Goal: Task Accomplishment & Management: Complete application form

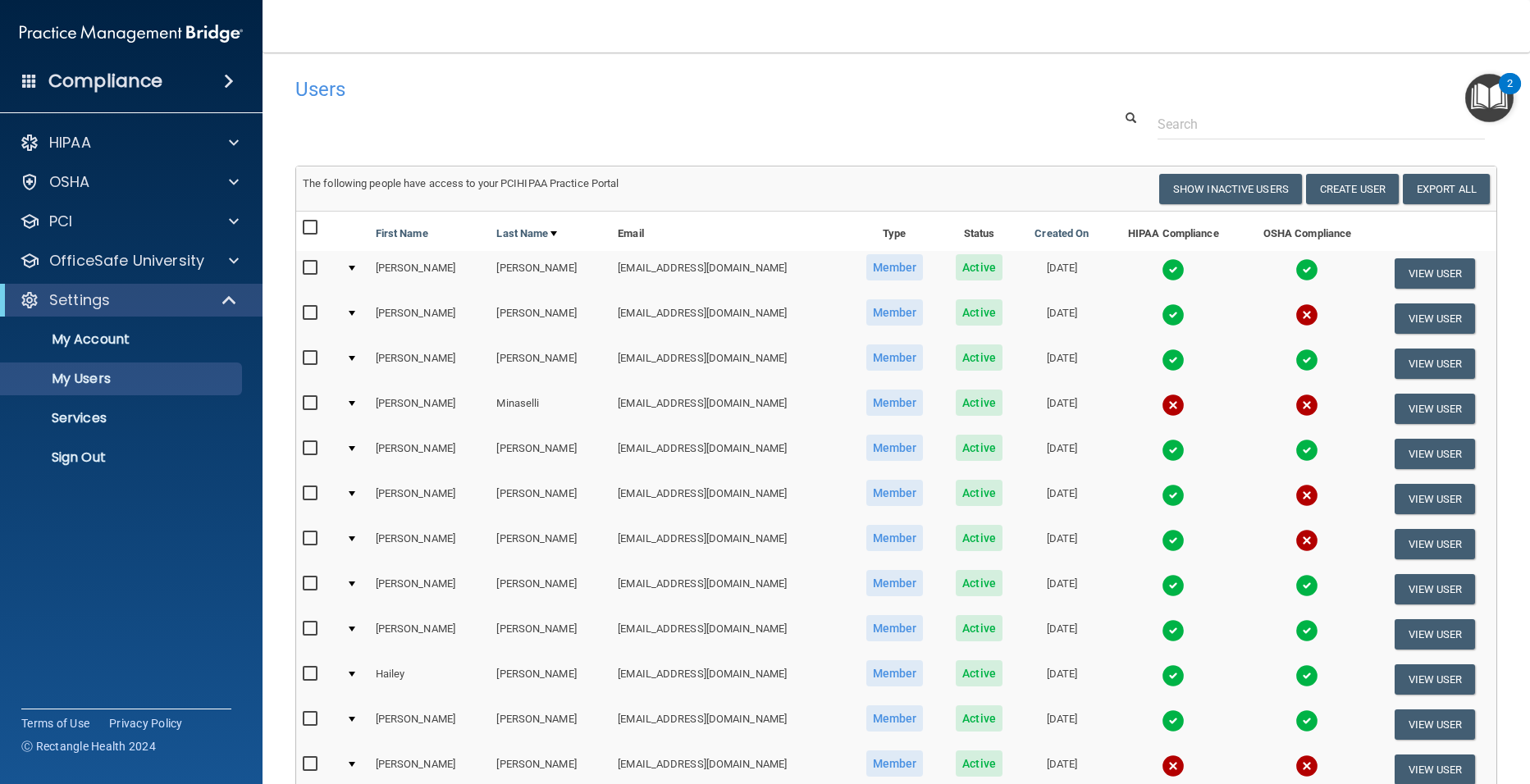
select select "20"
click at [110, 374] on p "My Users" at bounding box center [122, 379] width 224 height 17
select select "20"
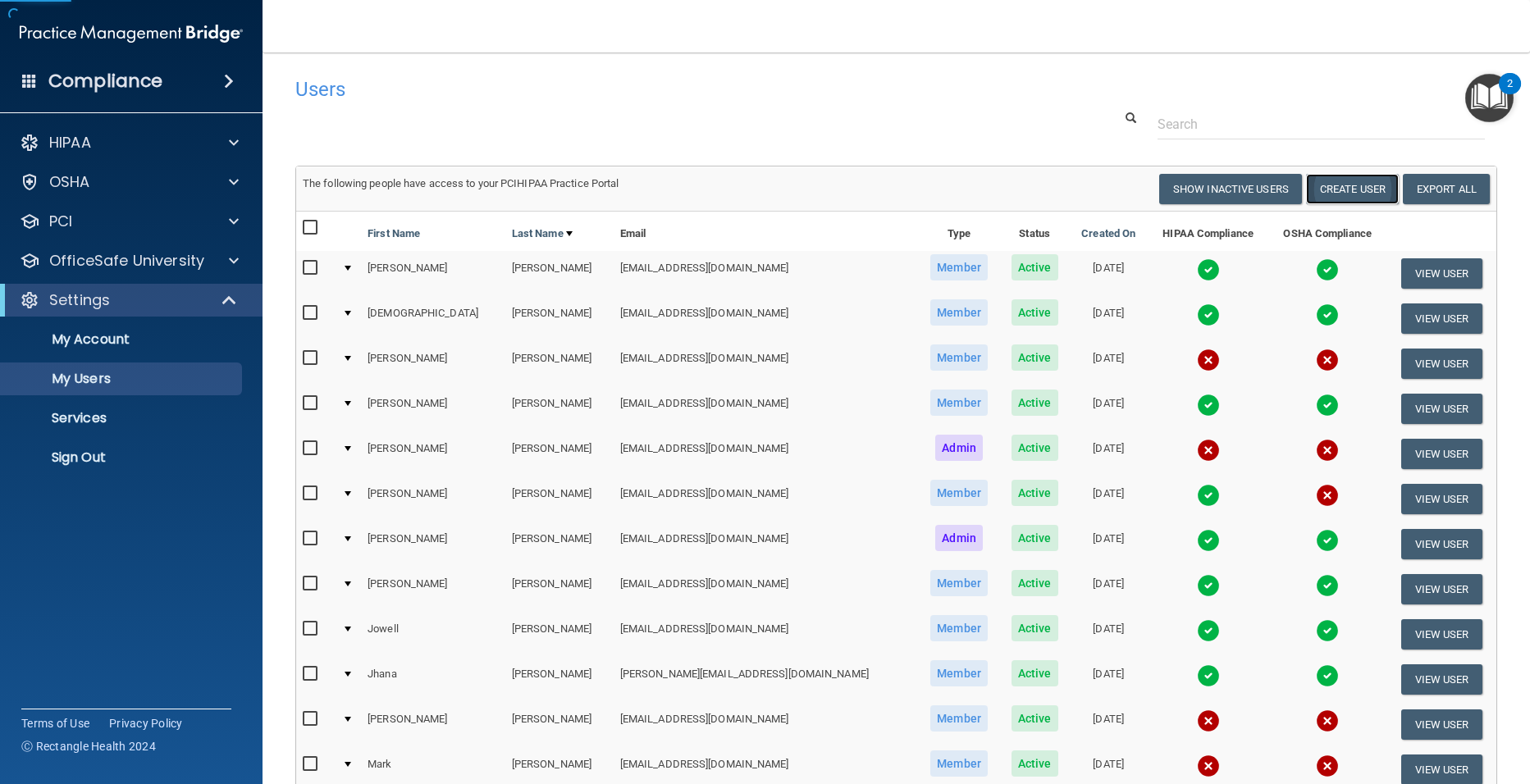
click at [1336, 187] on button "Create User" at bounding box center [1352, 189] width 92 height 30
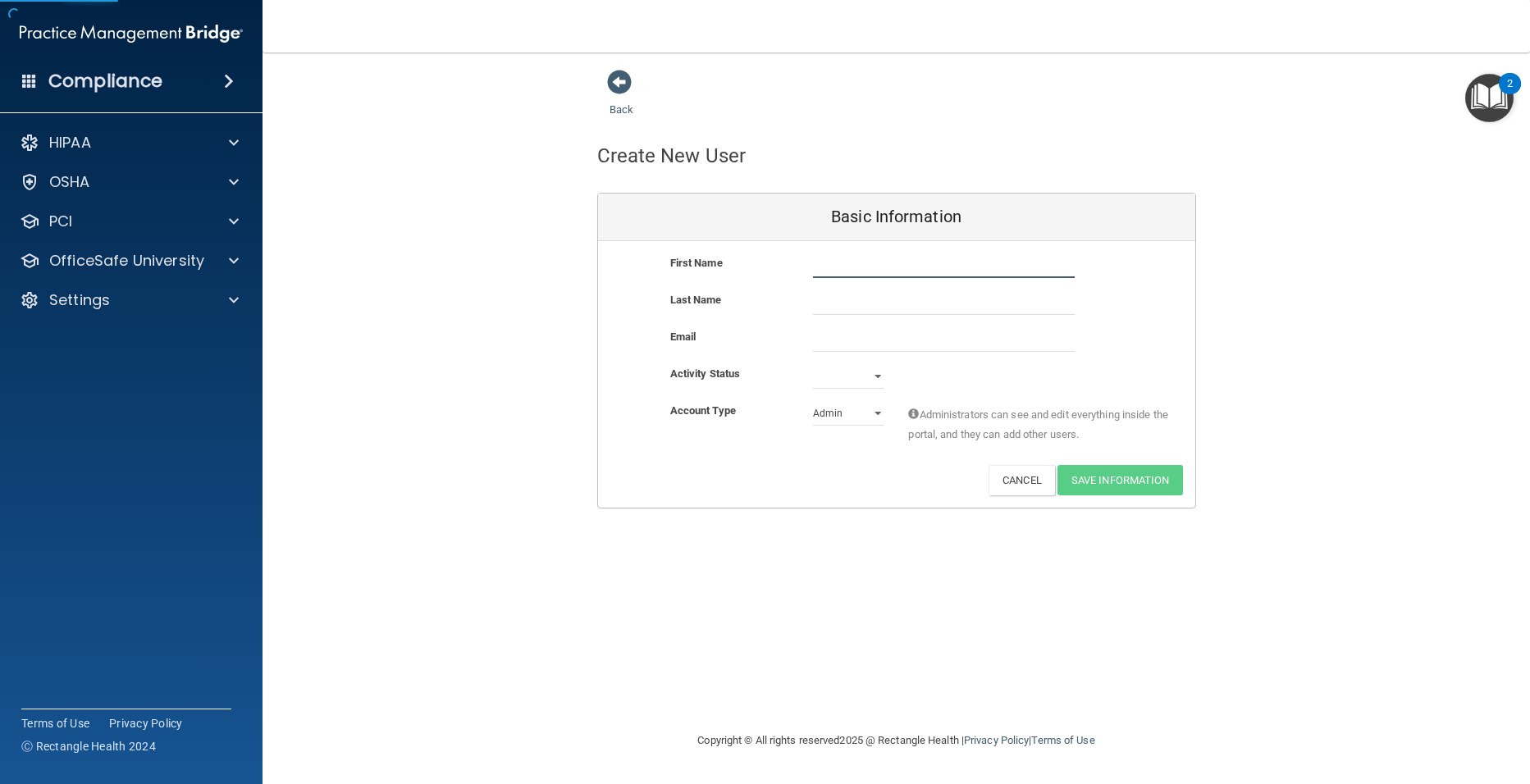
click at [905, 266] on input "text" at bounding box center [943, 265] width 261 height 25
type input "S"
type input "Adin"
type input "[PERSON_NAME]"
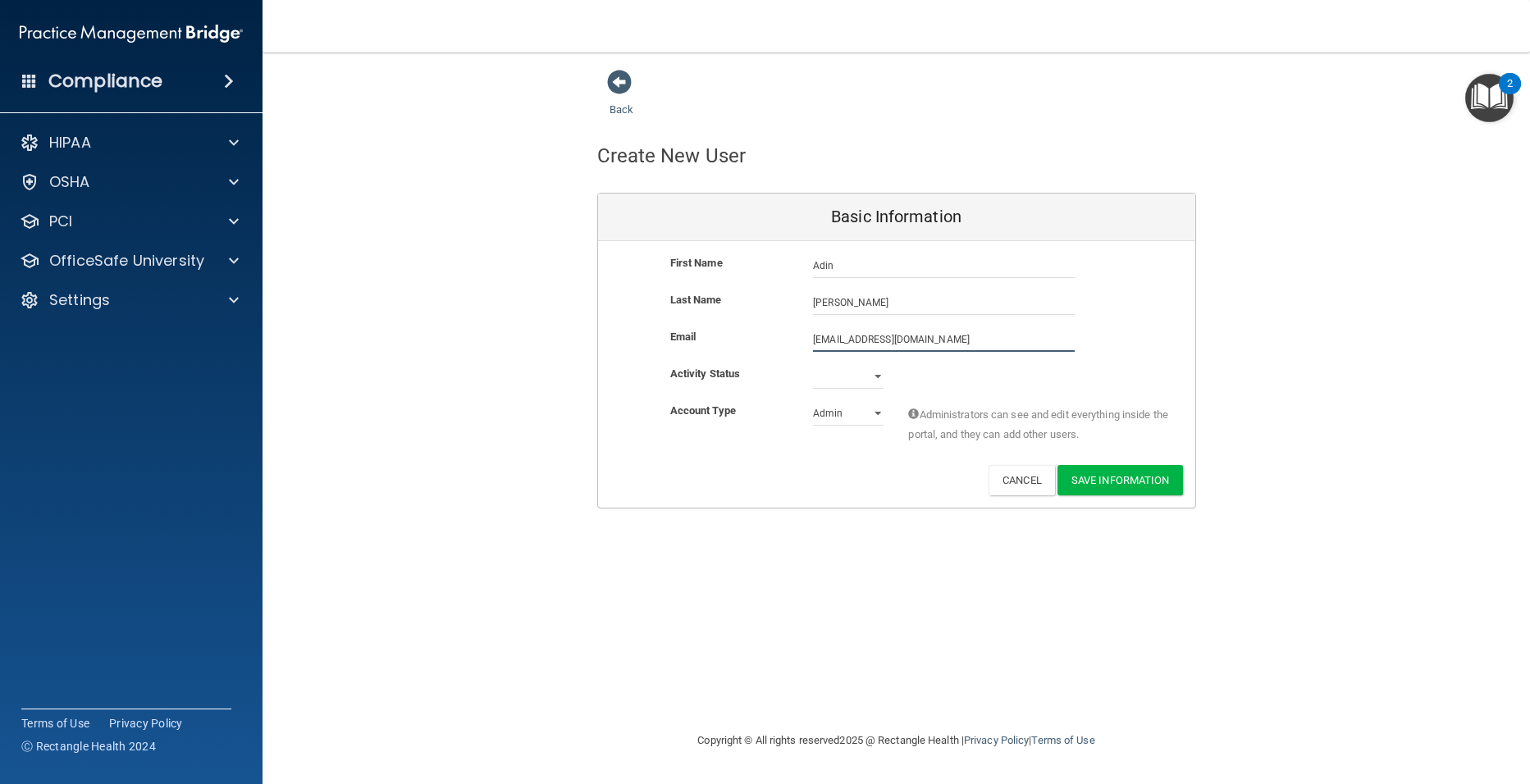
type input "[EMAIL_ADDRESS][DOMAIN_NAME]"
click at [871, 380] on select "Active Inactive" at bounding box center [847, 376] width 71 height 25
select select "active"
click at [812, 364] on select "Active Inactive" at bounding box center [847, 376] width 71 height 25
click at [881, 406] on select "Admin Member" at bounding box center [847, 414] width 71 height 25
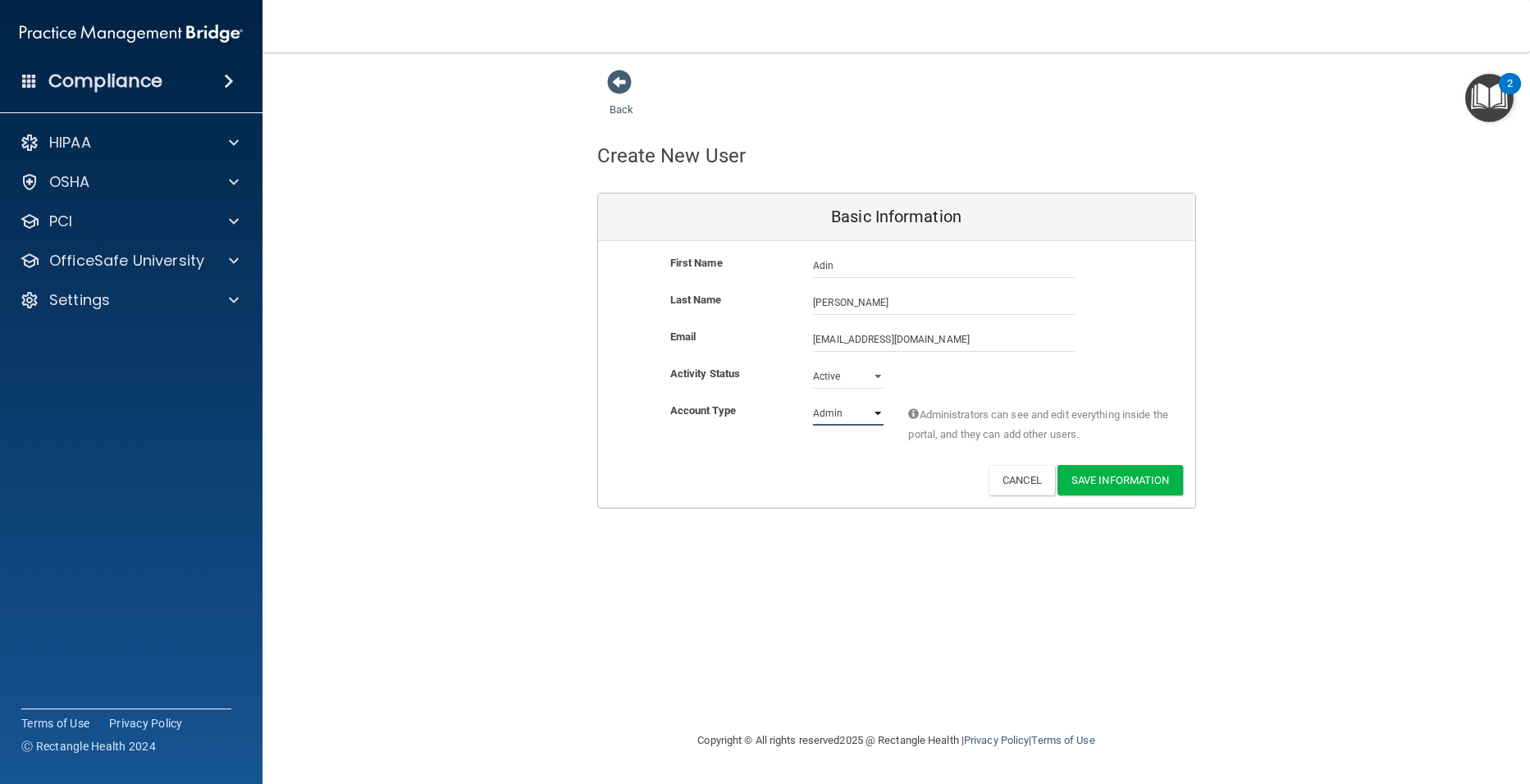
select select "practice_member"
click at [812, 401] on select "Admin Member" at bounding box center [847, 414] width 71 height 25
click at [1129, 479] on button "Save Information" at bounding box center [1120, 480] width 126 height 30
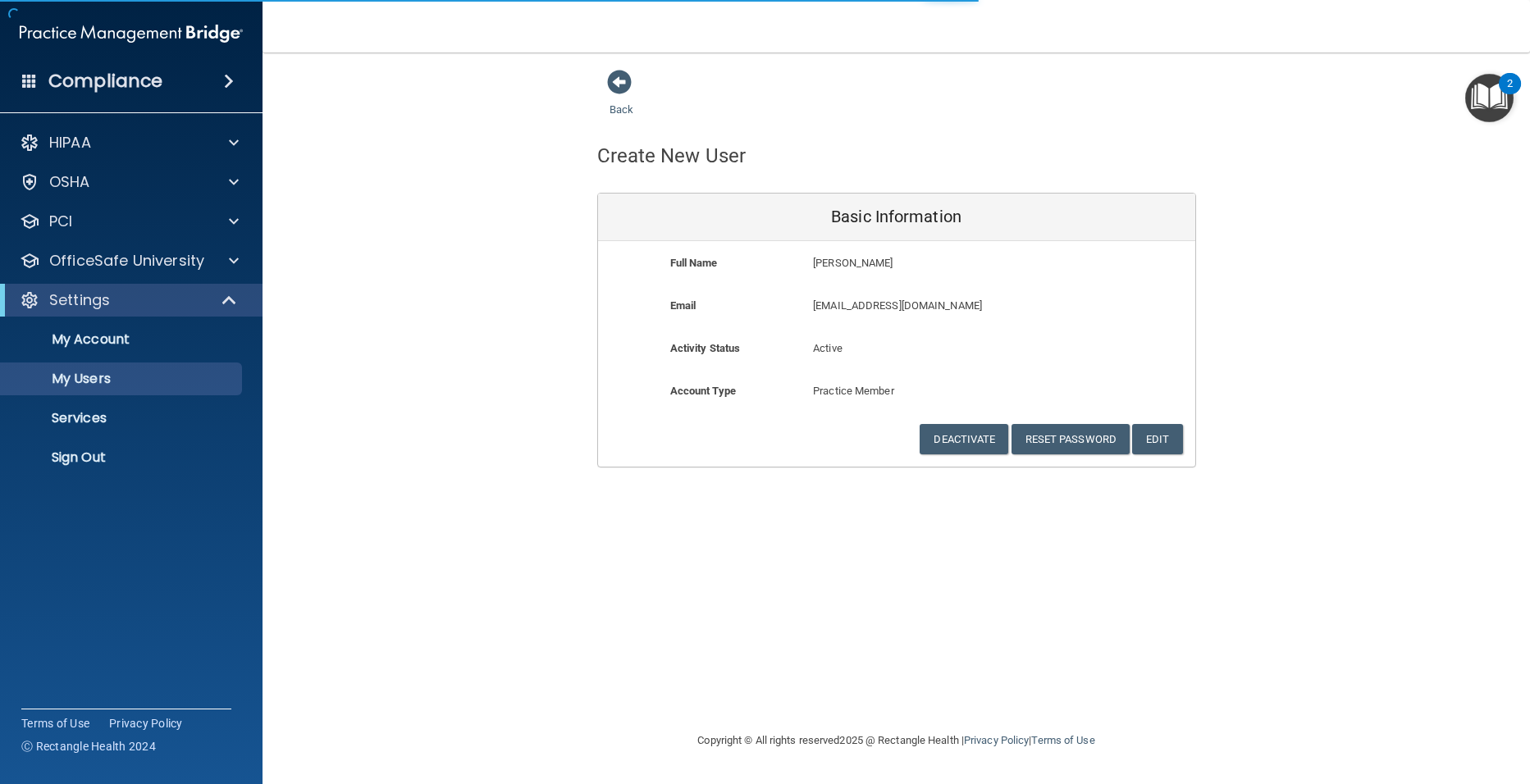
select select "20"
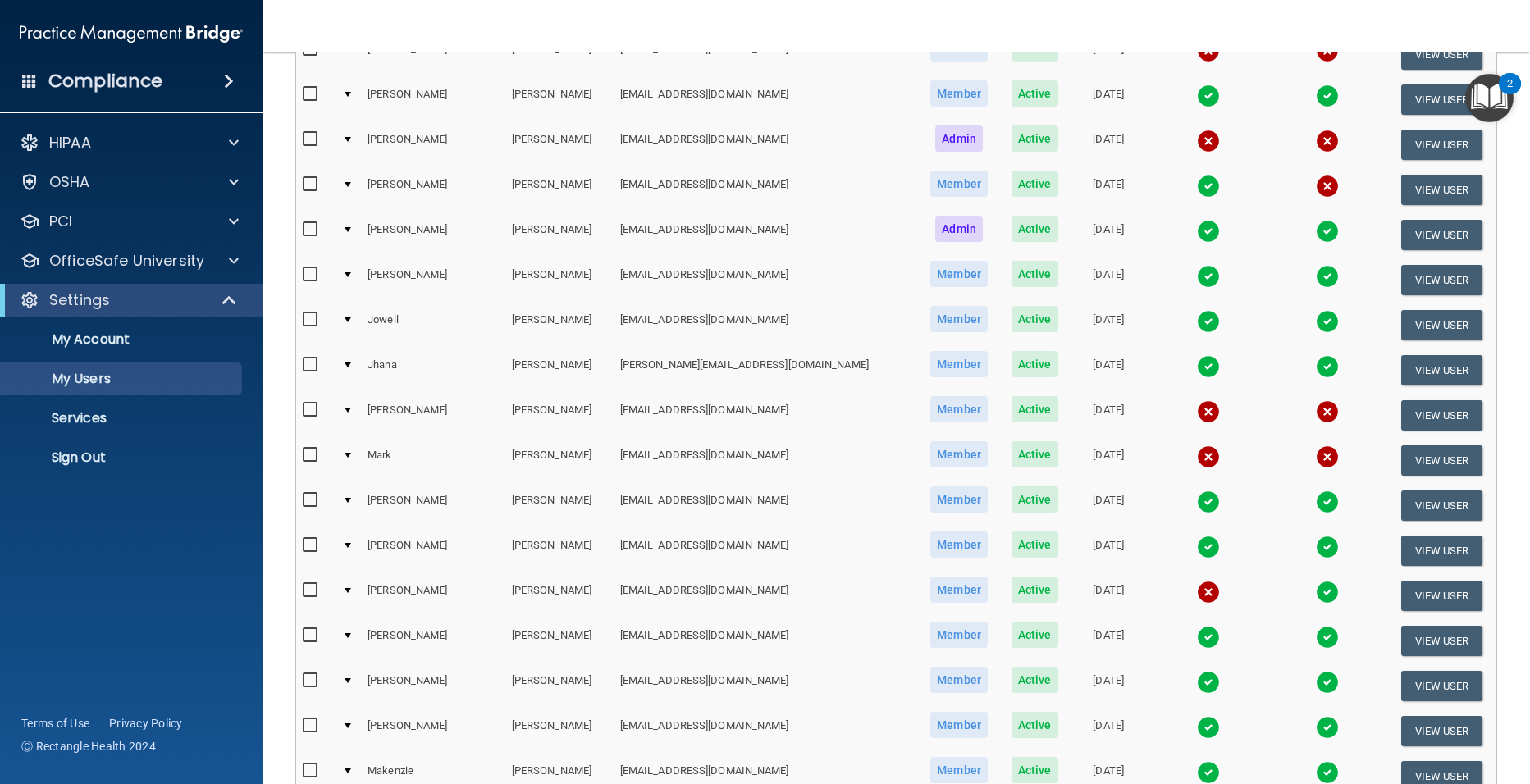
scroll to position [637, 0]
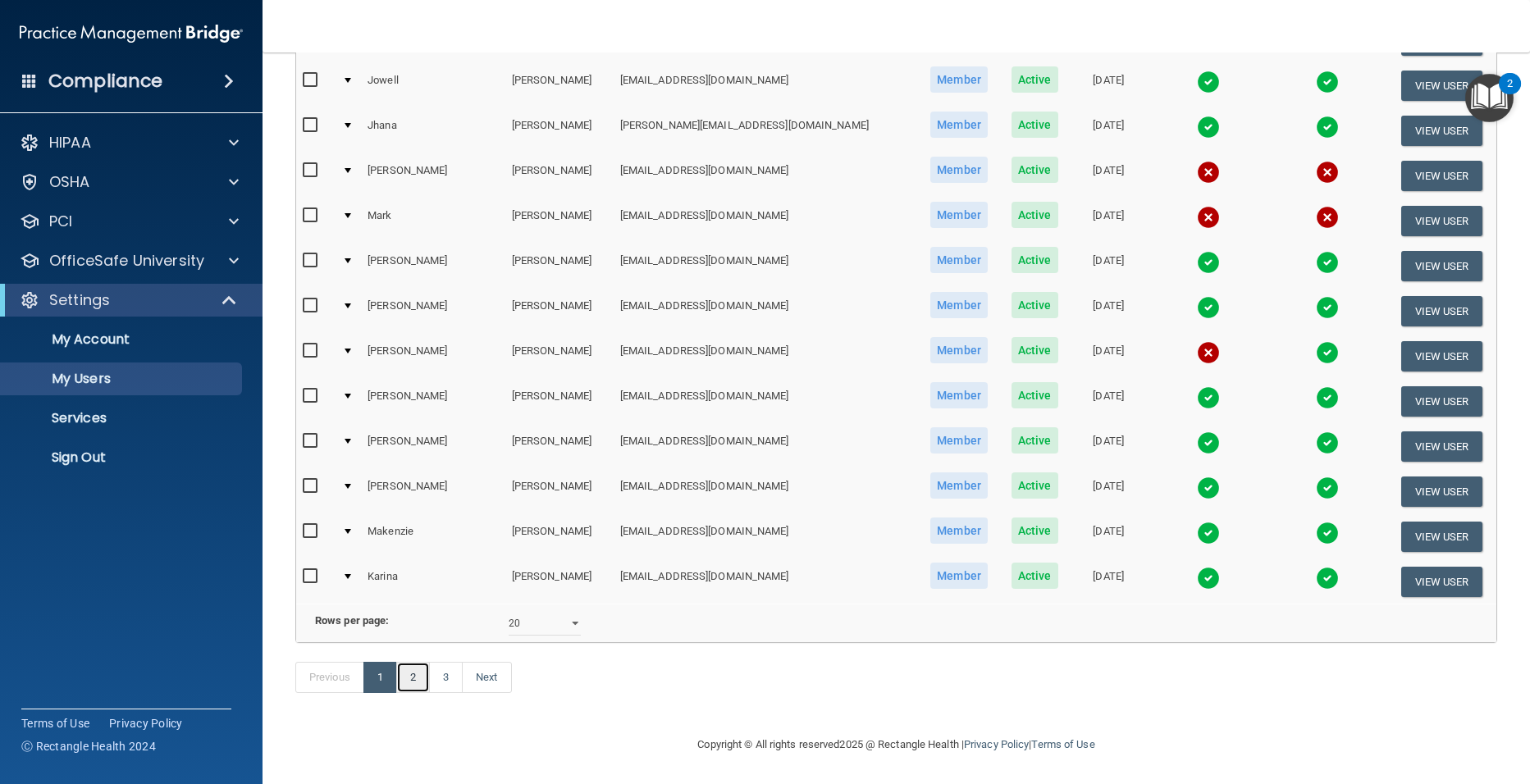
click at [419, 676] on link "2" at bounding box center [413, 677] width 33 height 31
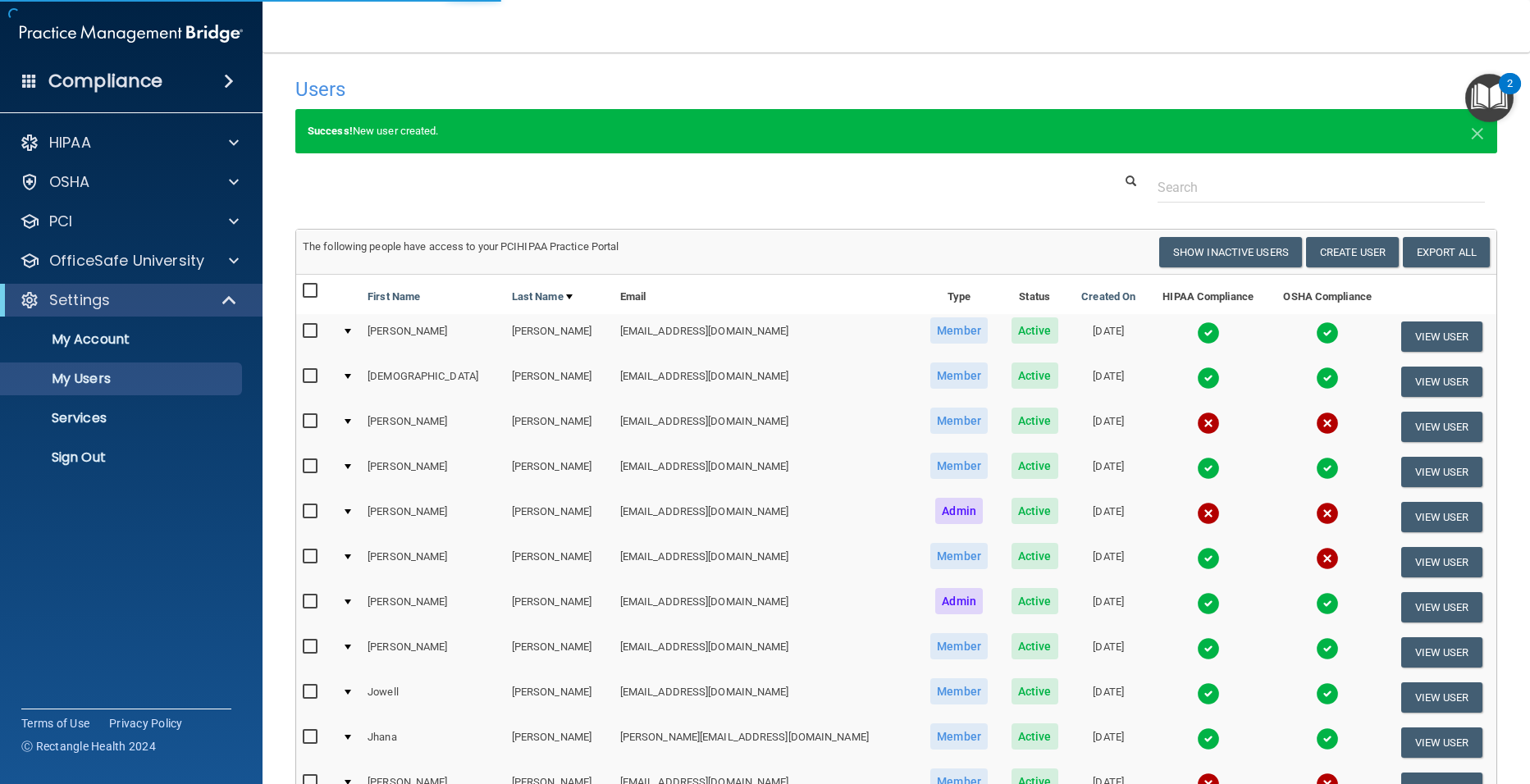
select select "20"
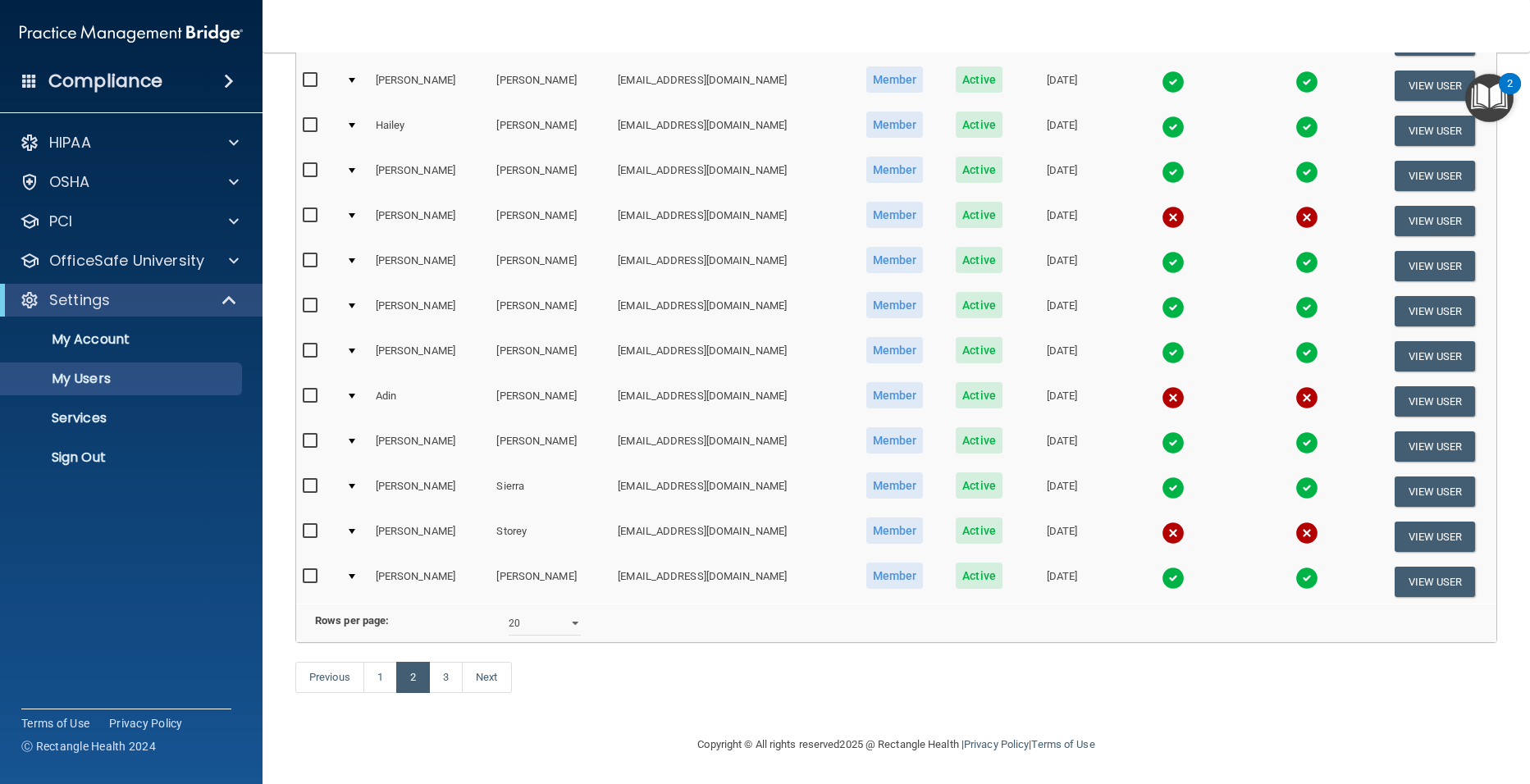
scroll to position [573, 0]
click at [455, 672] on link "3" at bounding box center [445, 677] width 33 height 31
select select "20"
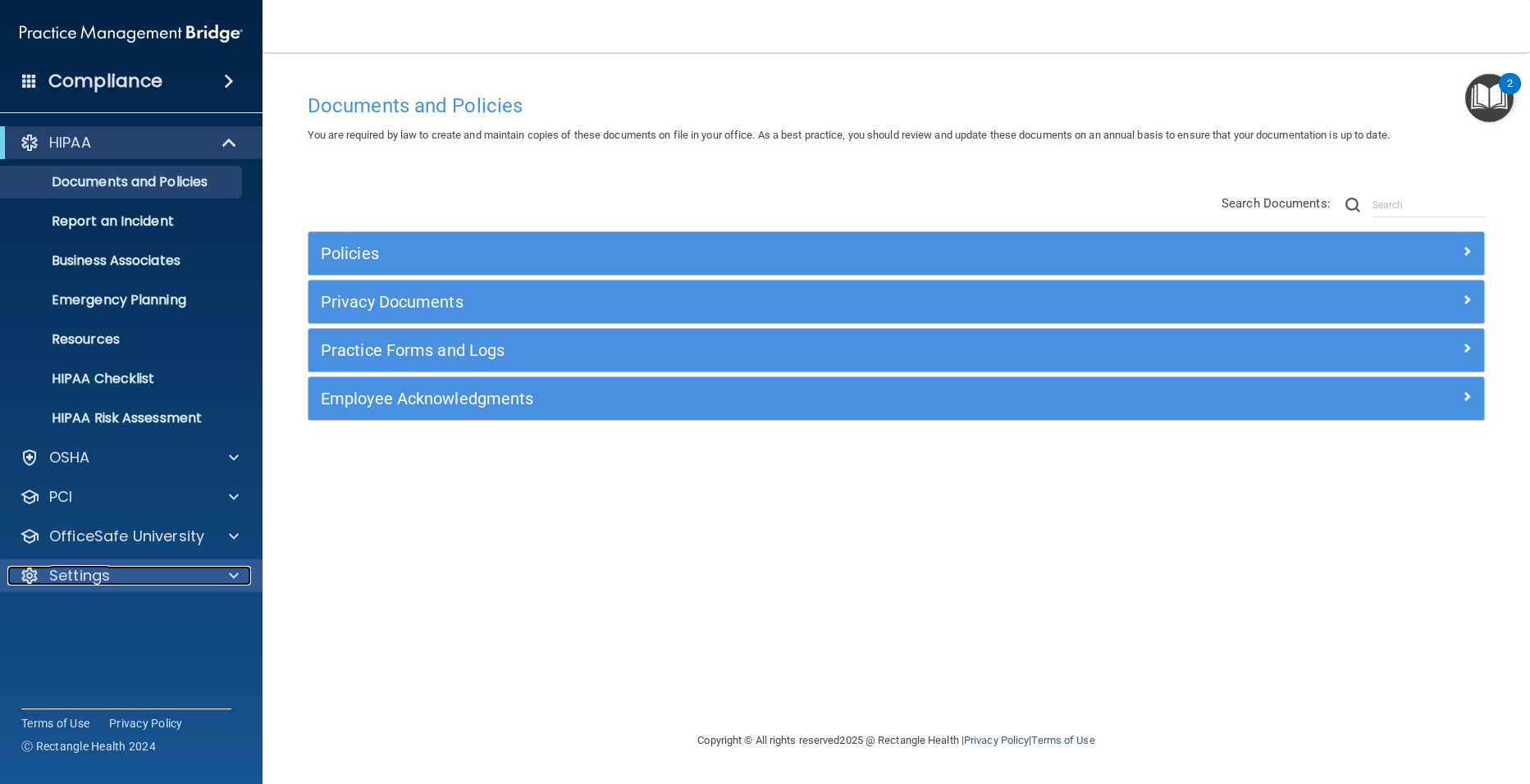
click at [96, 578] on p "Settings" at bounding box center [79, 576] width 61 height 20
click at [82, 656] on p "My Users" at bounding box center [122, 654] width 224 height 17
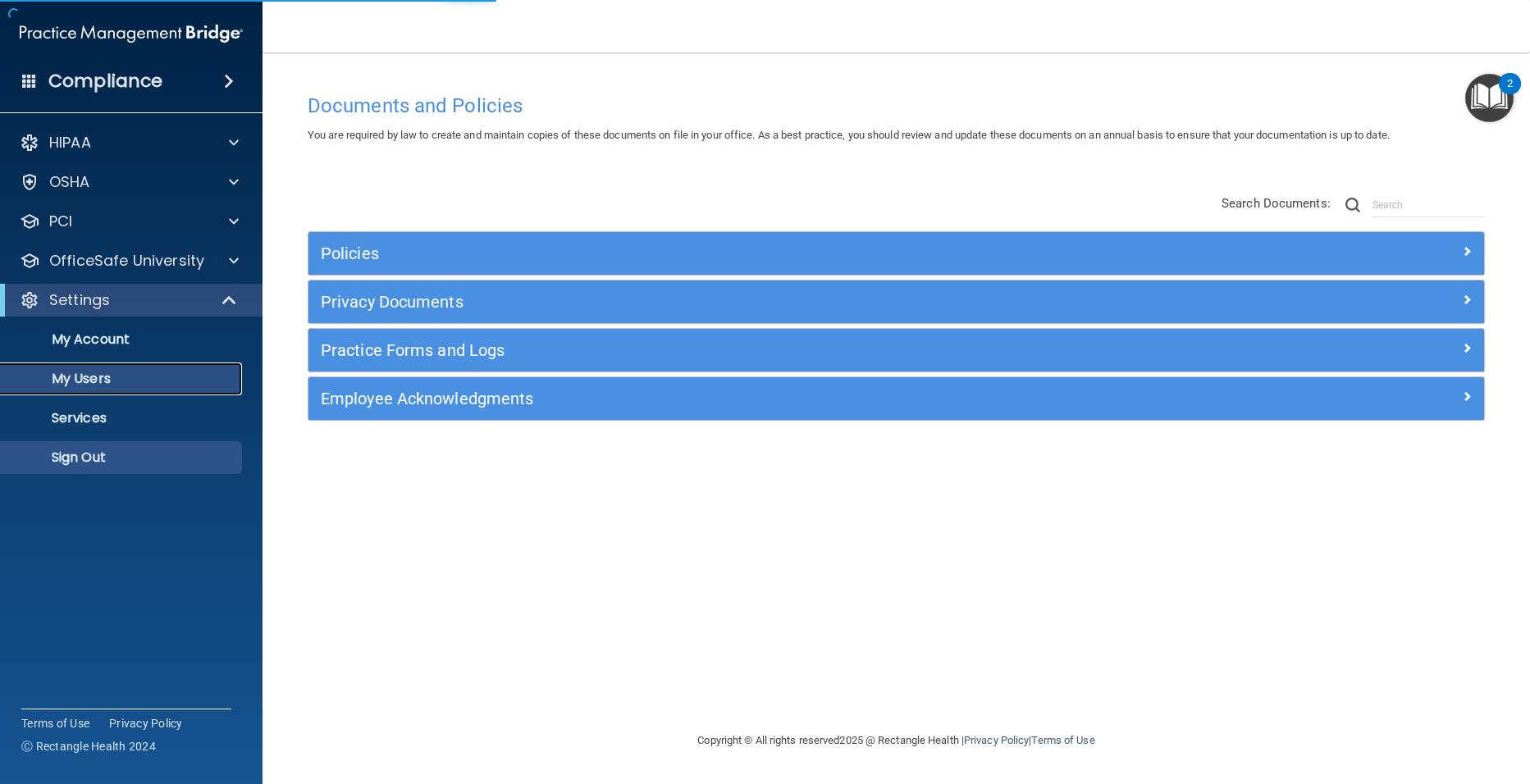
select select "20"
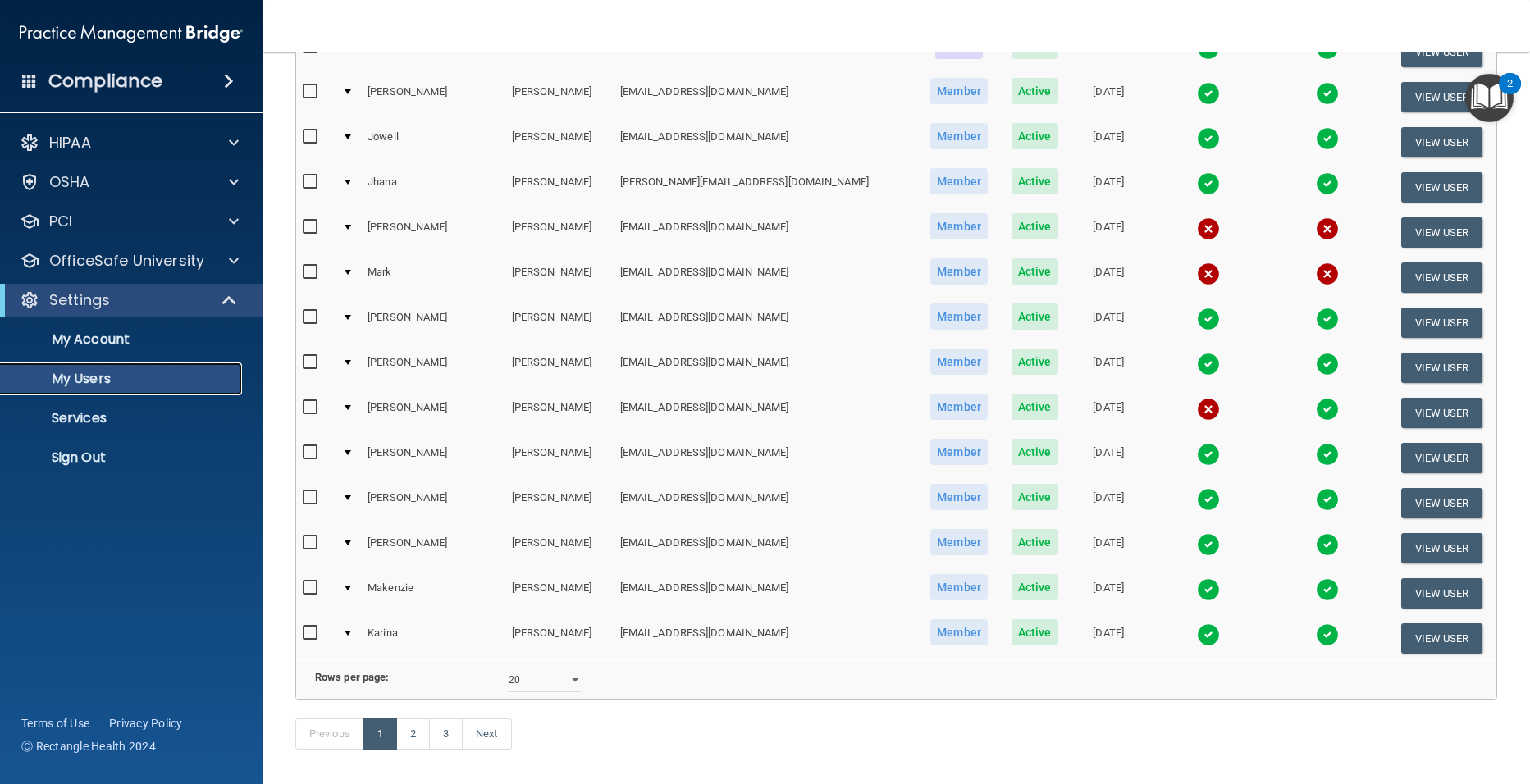
scroll to position [573, 0]
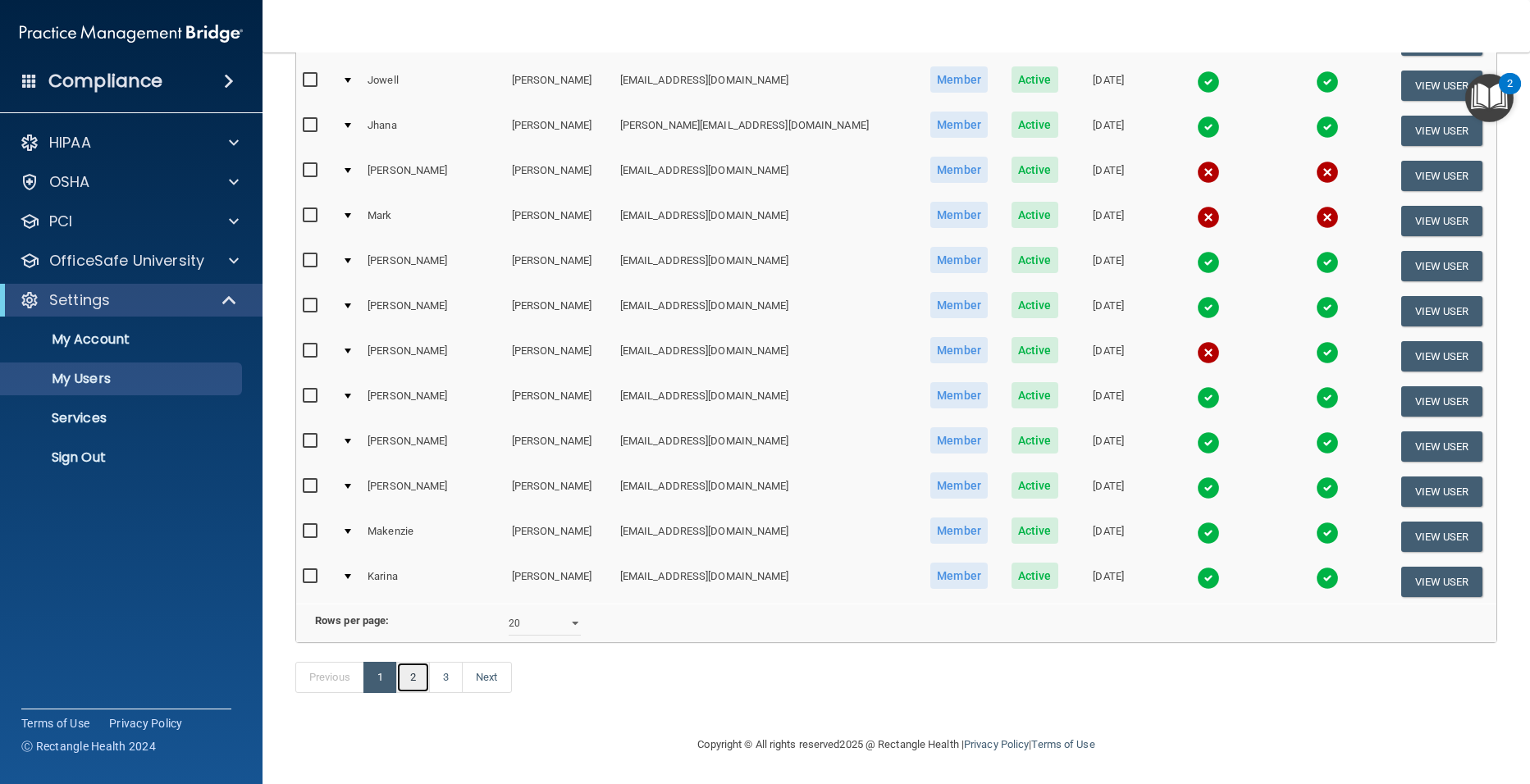
click at [418, 670] on link "2" at bounding box center [413, 677] width 33 height 31
select select "20"
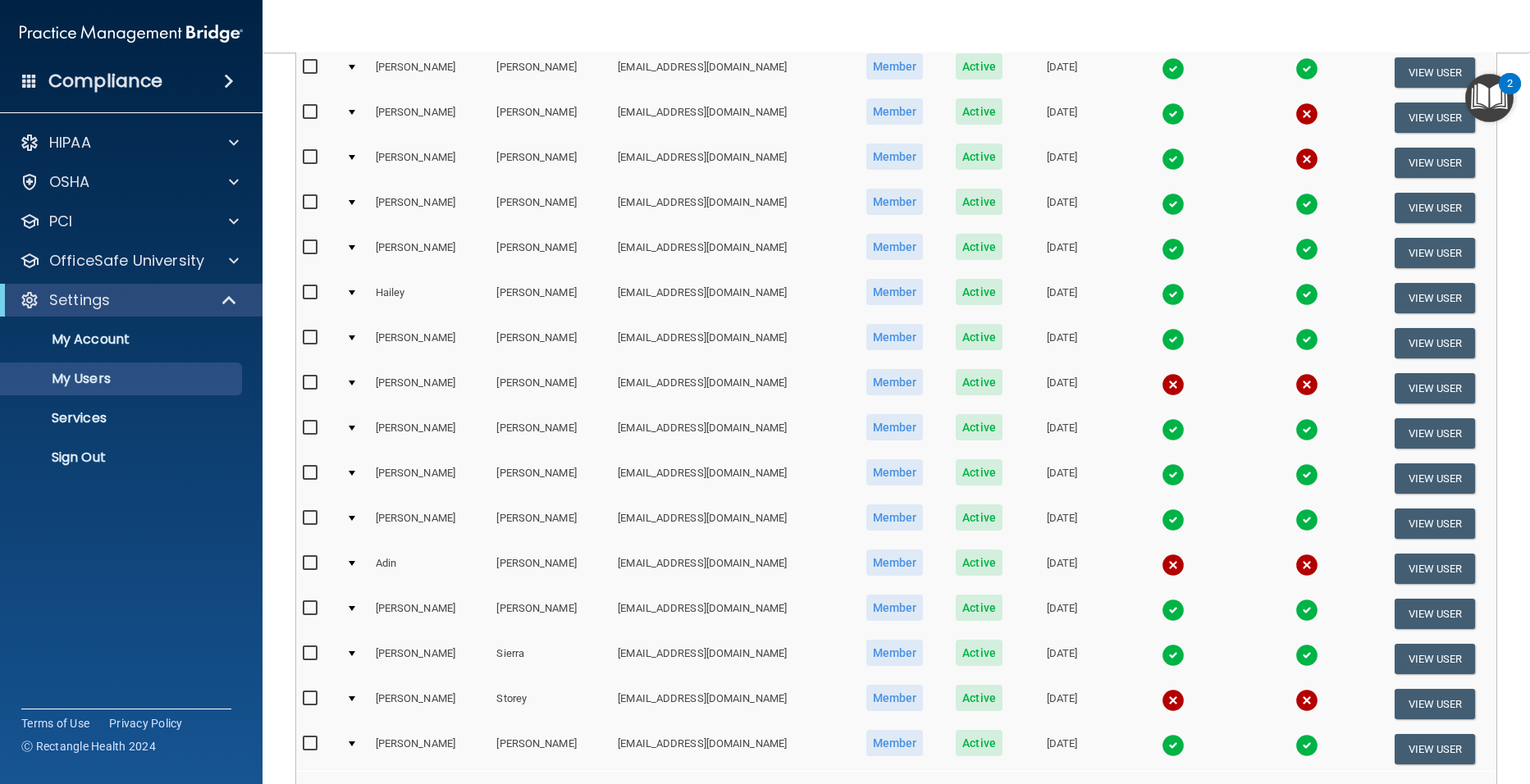
scroll to position [410, 0]
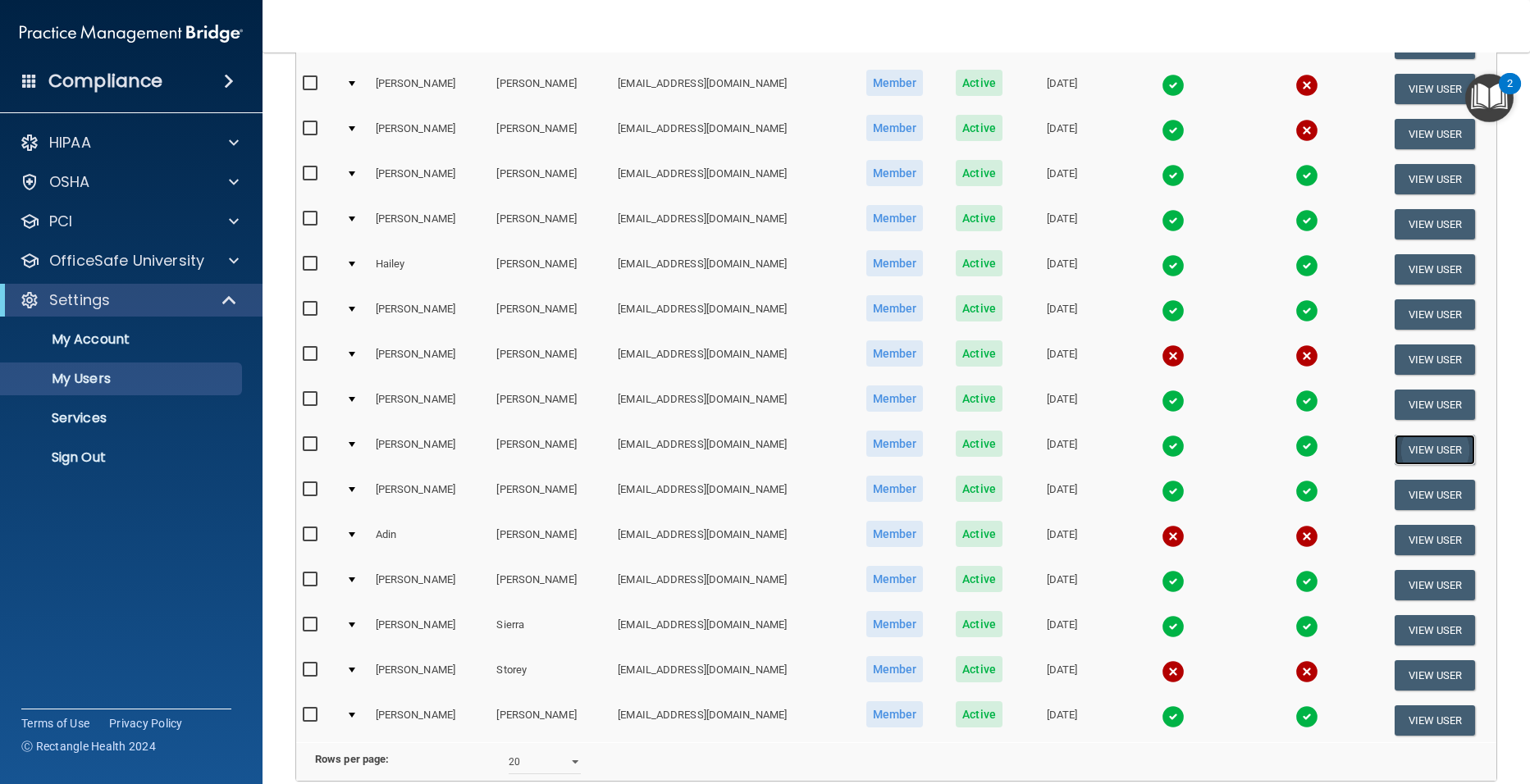
click at [1408, 446] on button "View User" at bounding box center [1435, 449] width 82 height 30
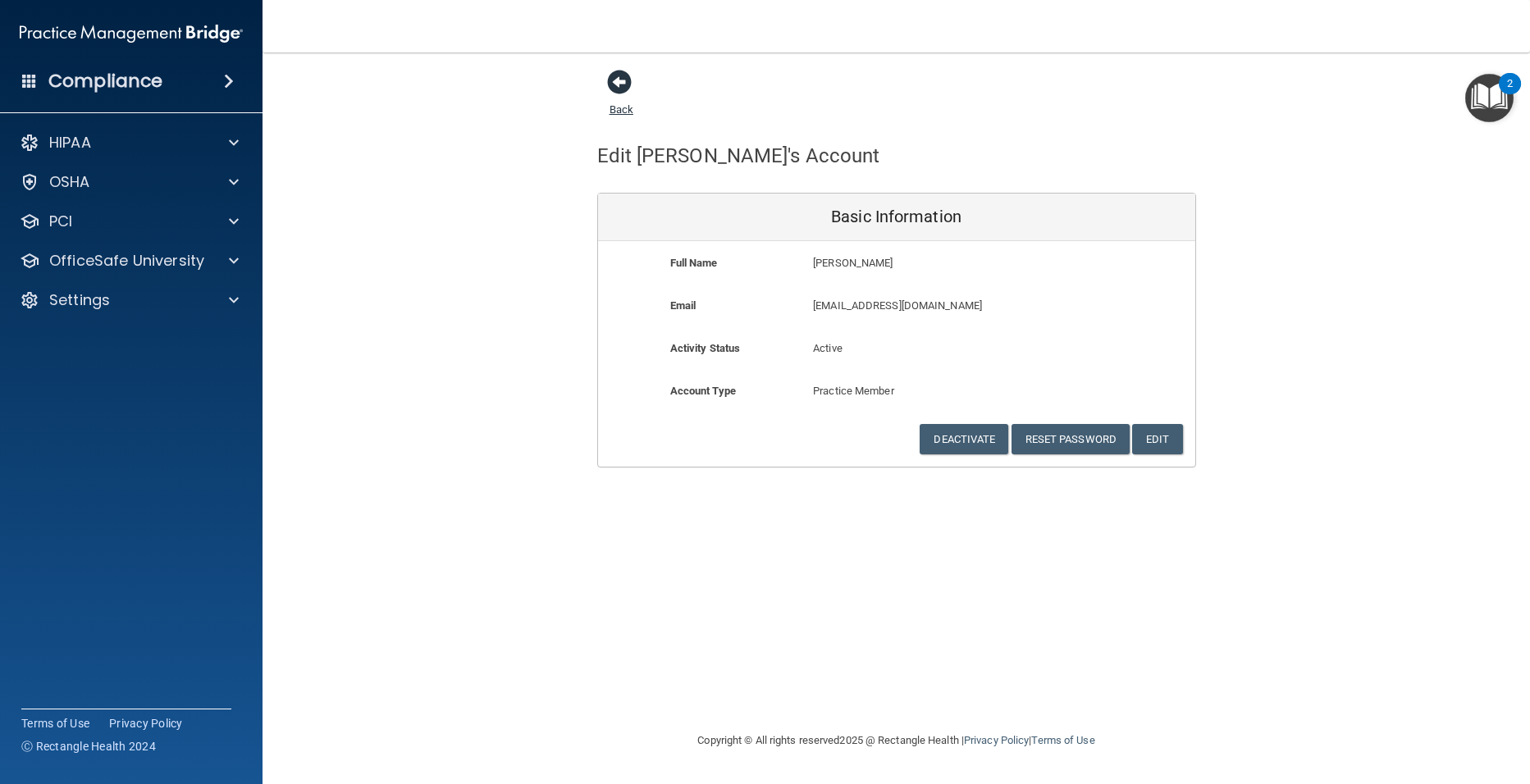
click at [616, 82] on span at bounding box center [619, 82] width 25 height 25
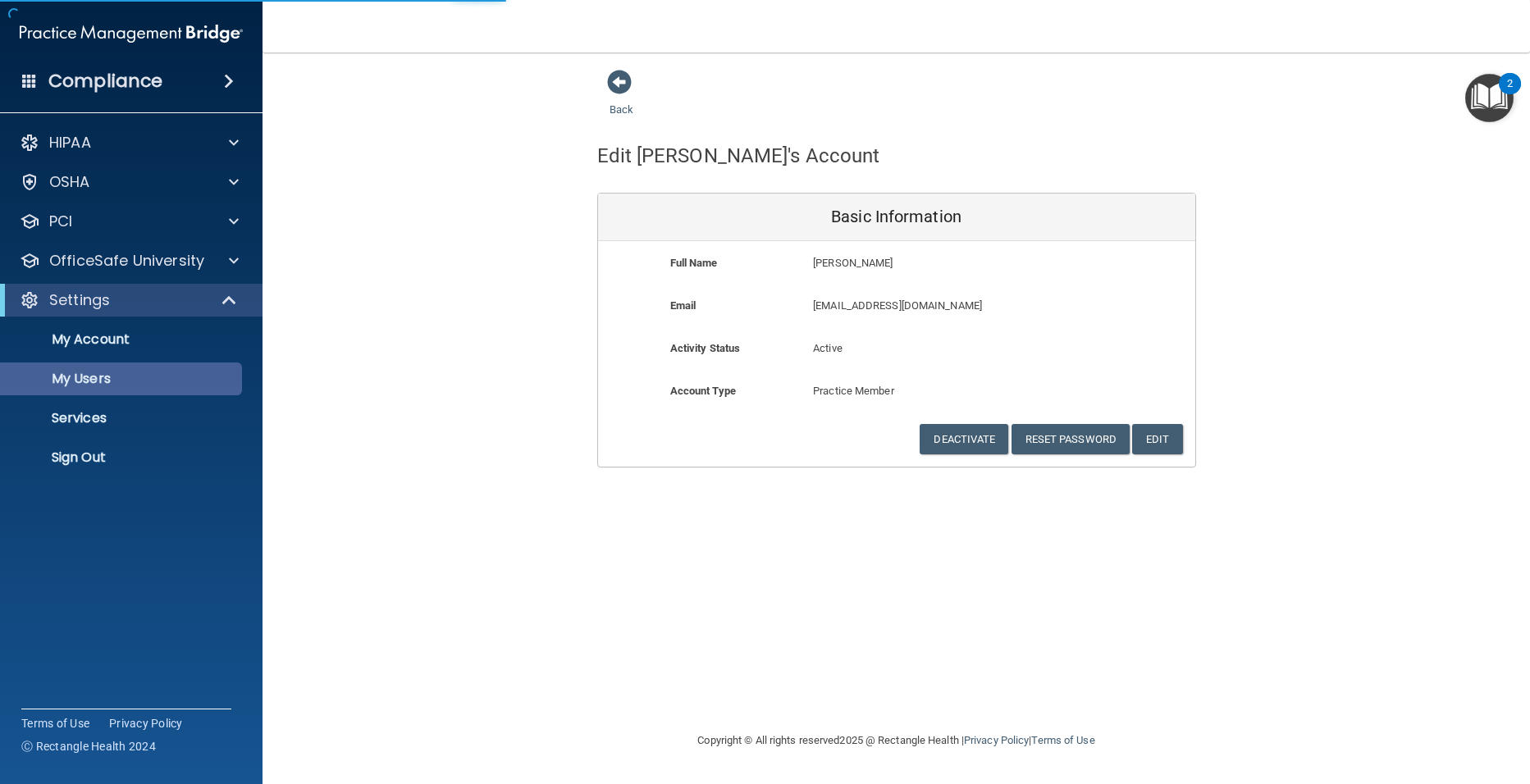
select select "20"
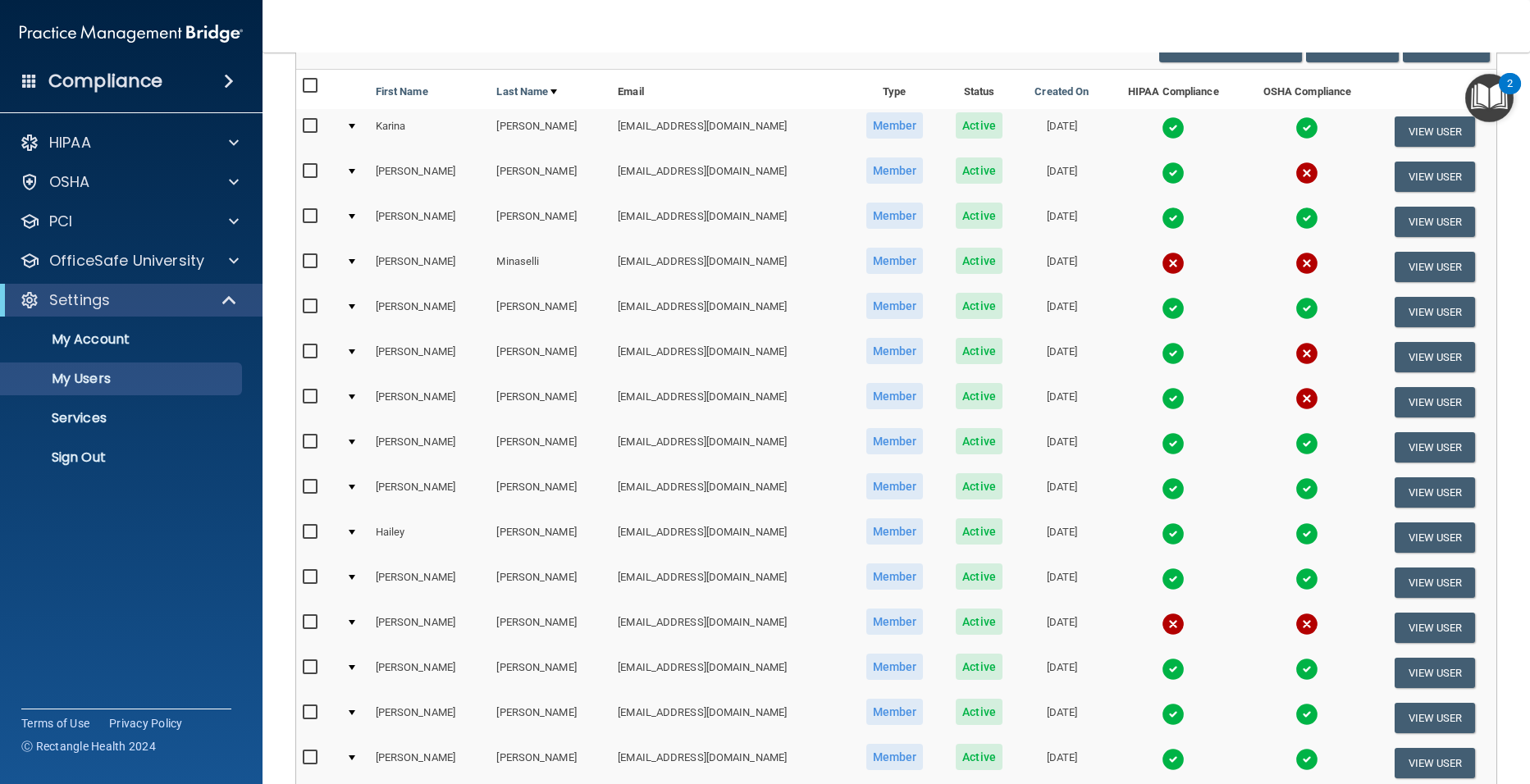
scroll to position [164, 0]
